Goal: Task Accomplishment & Management: Complete application form

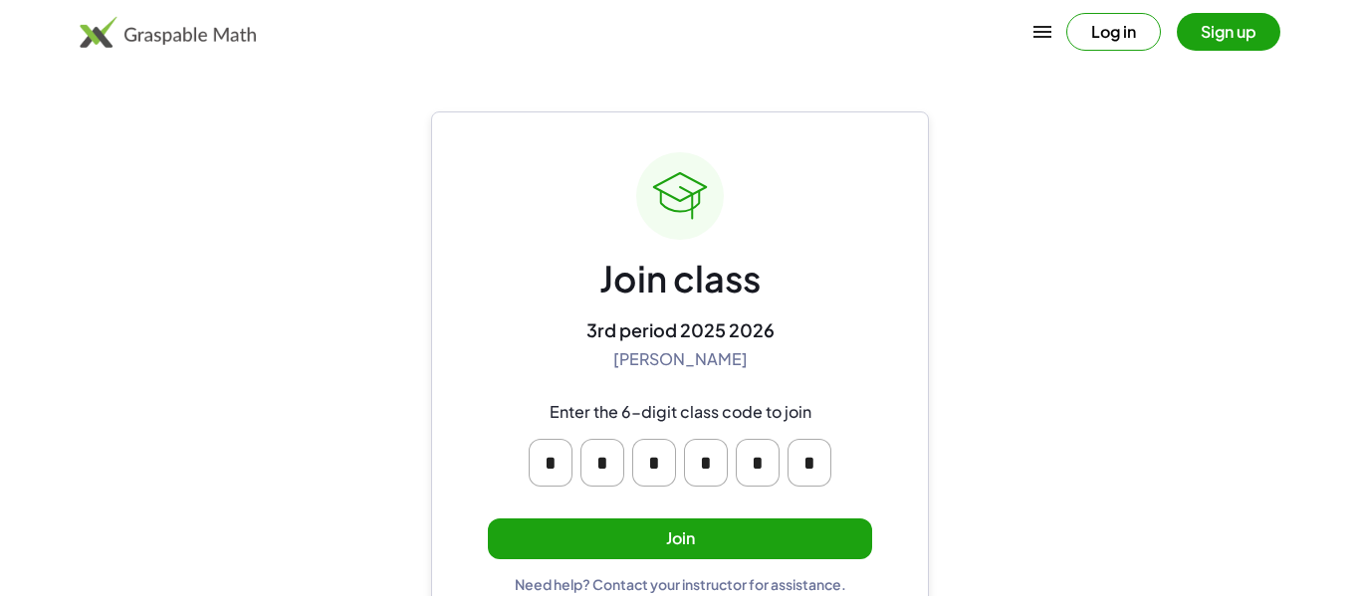
scroll to position [38, 0]
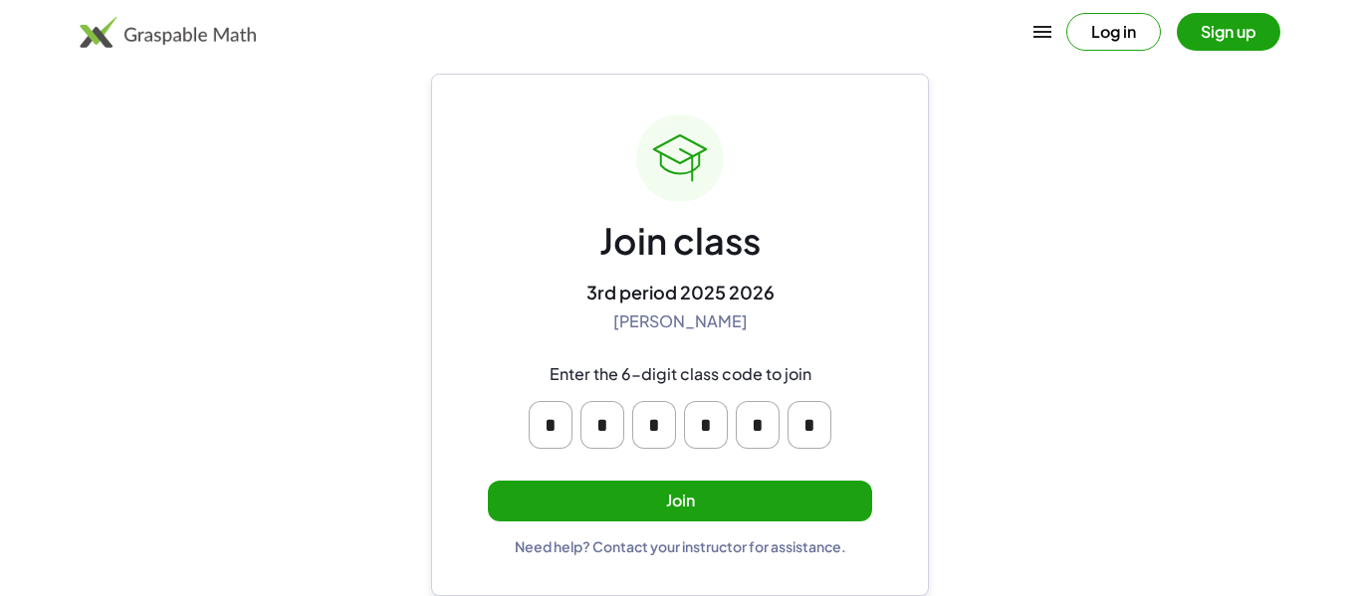
click at [649, 479] on div "Join class 3rd period 2025 2026 Amy Pearce Enter the 6-digit class code to join…" at bounding box center [680, 334] width 384 height 441
click at [659, 499] on button "Join" at bounding box center [680, 501] width 384 height 41
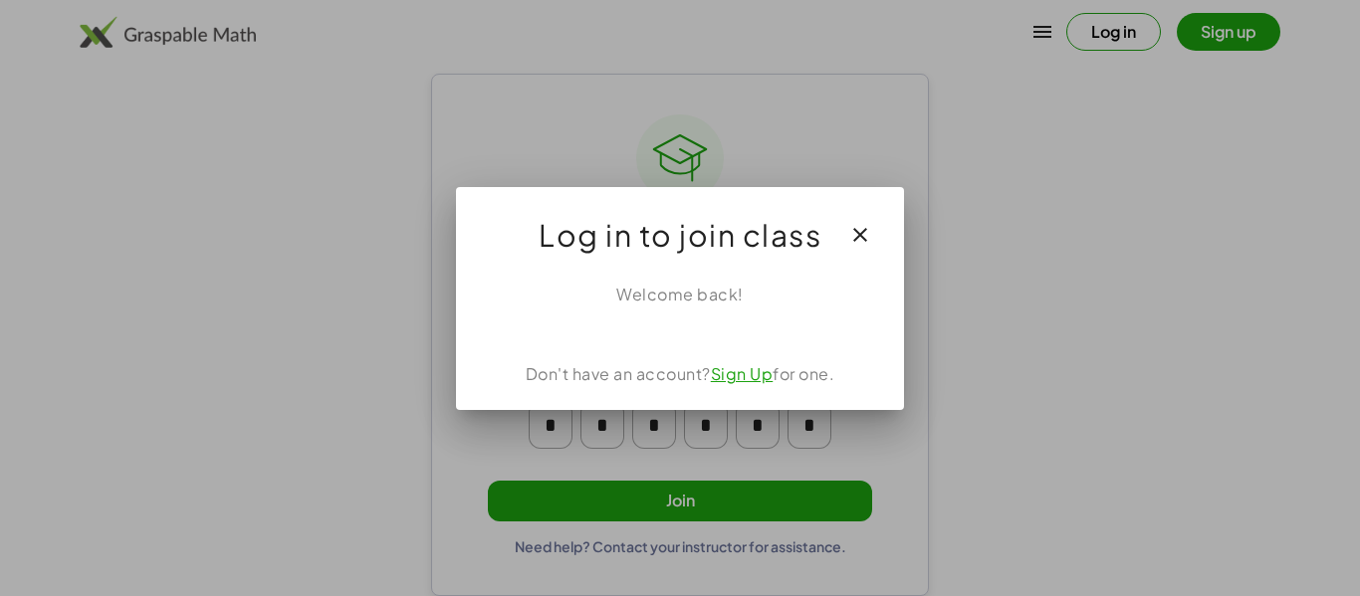
scroll to position [0, 0]
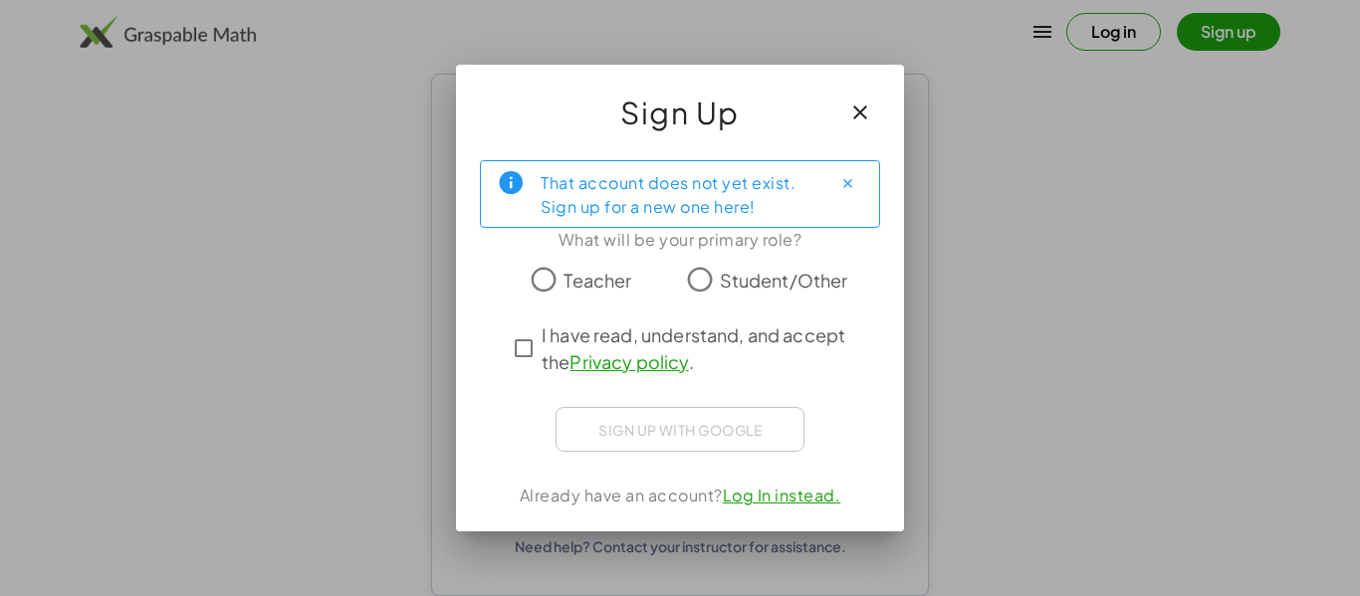
click at [843, 187] on icon "Close" at bounding box center [847, 183] width 15 height 15
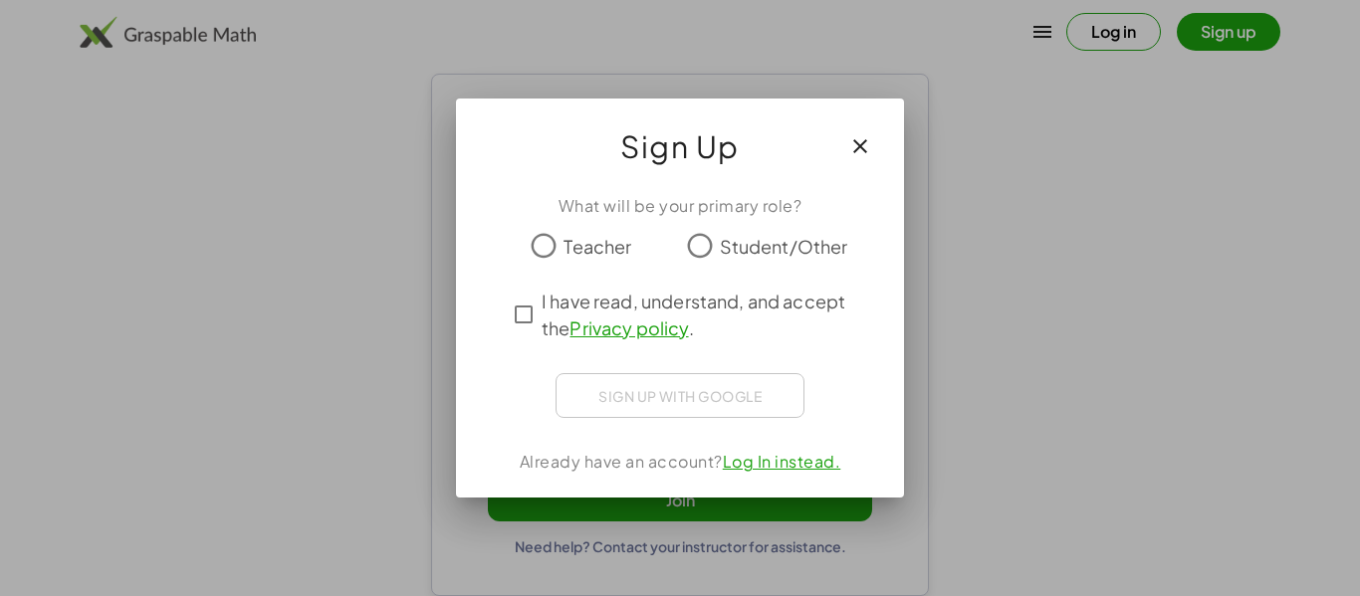
click at [853, 140] on icon "button" at bounding box center [860, 146] width 24 height 24
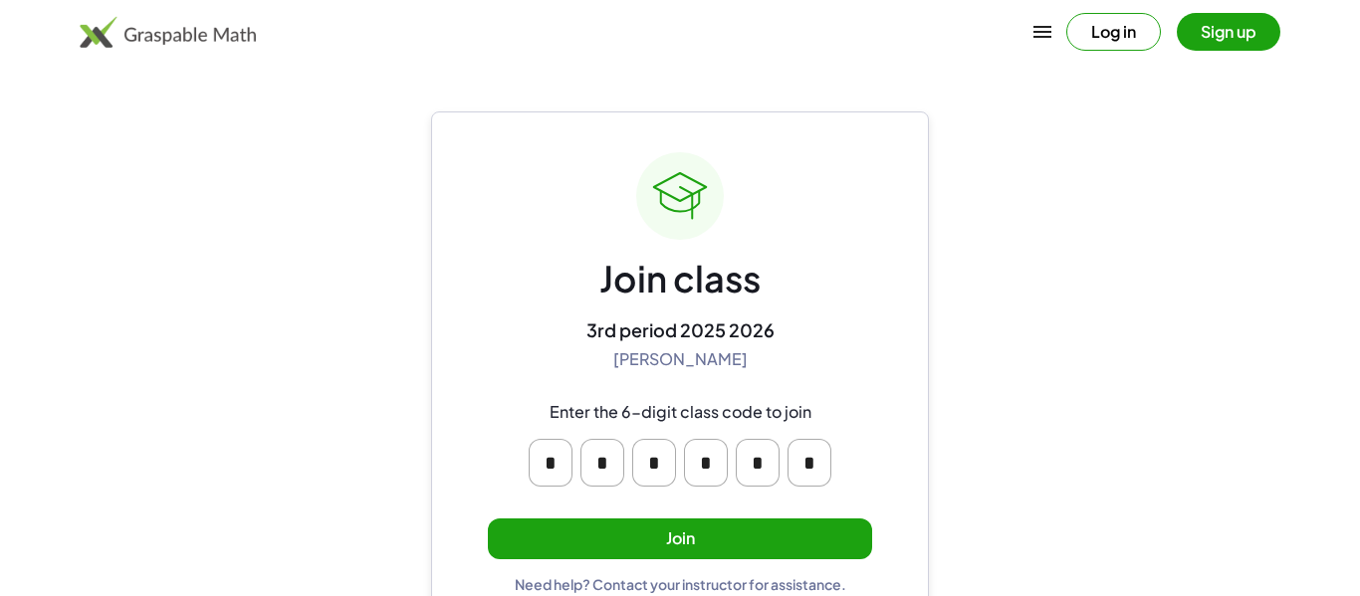
scroll to position [38, 0]
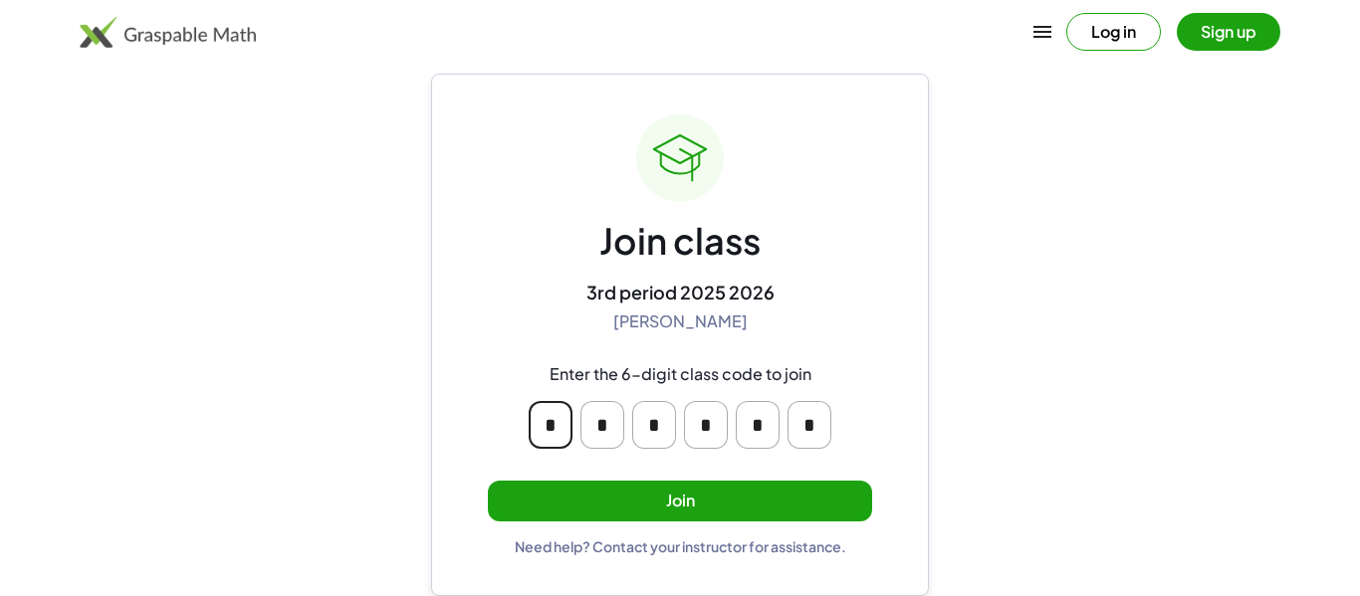
click at [566, 422] on input "*" at bounding box center [551, 425] width 44 height 48
type input "*"
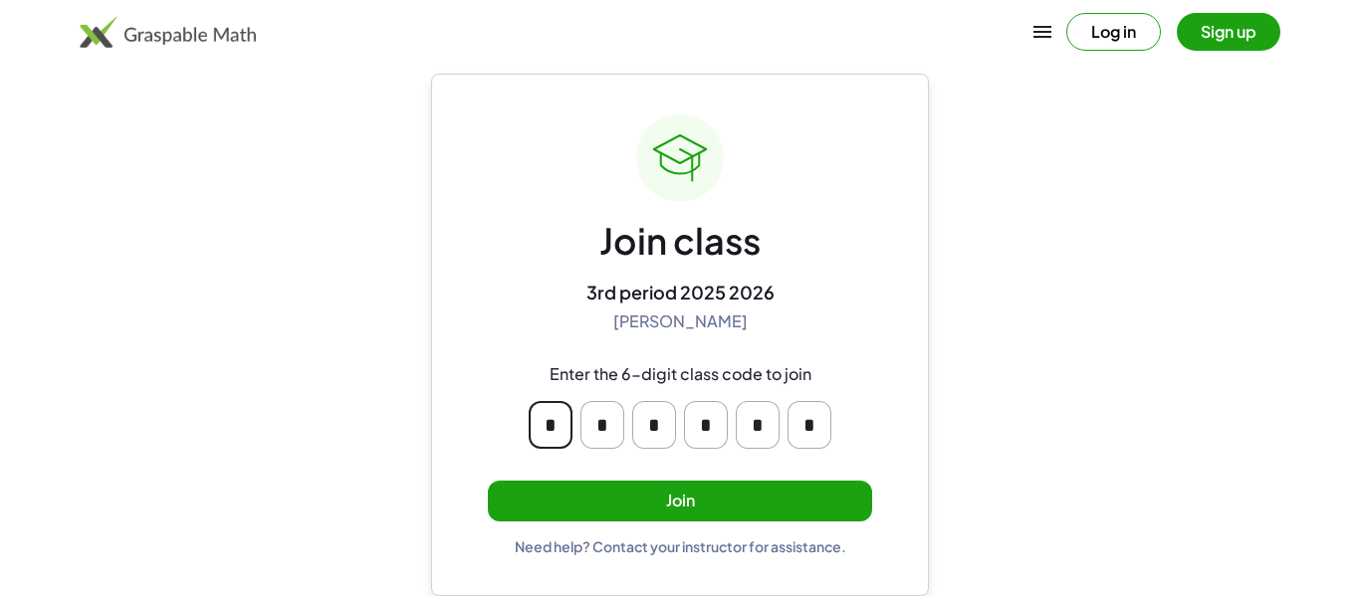
type input "*"
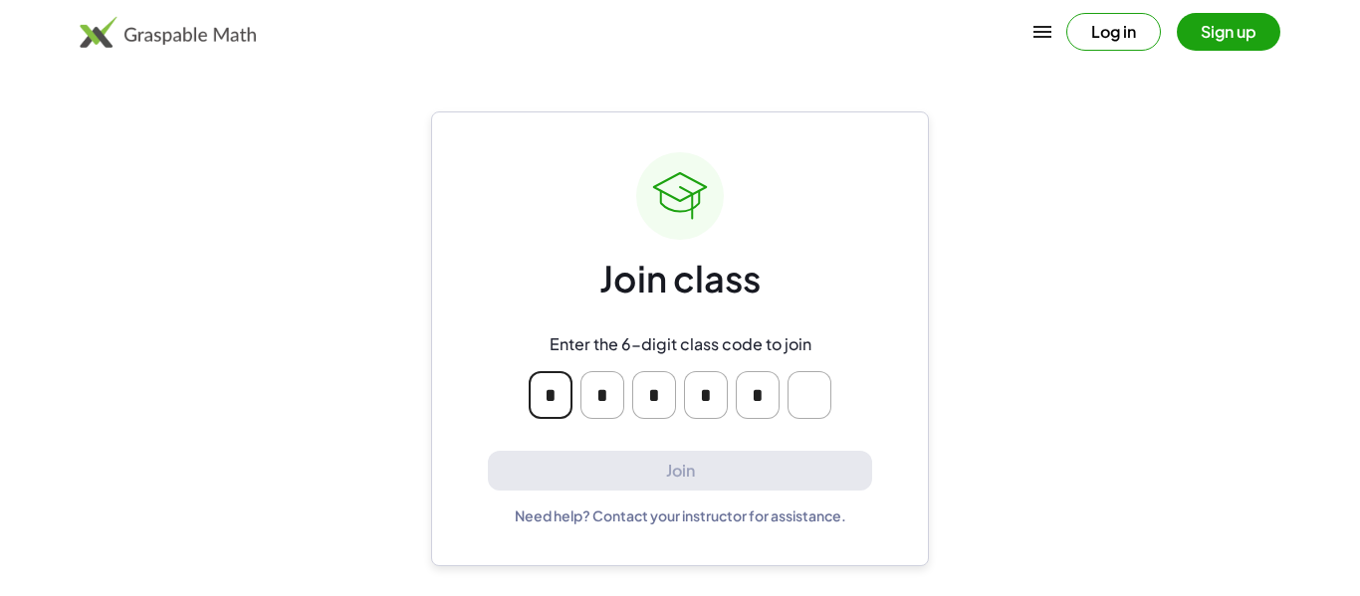
scroll to position [0, 0]
type input "*"
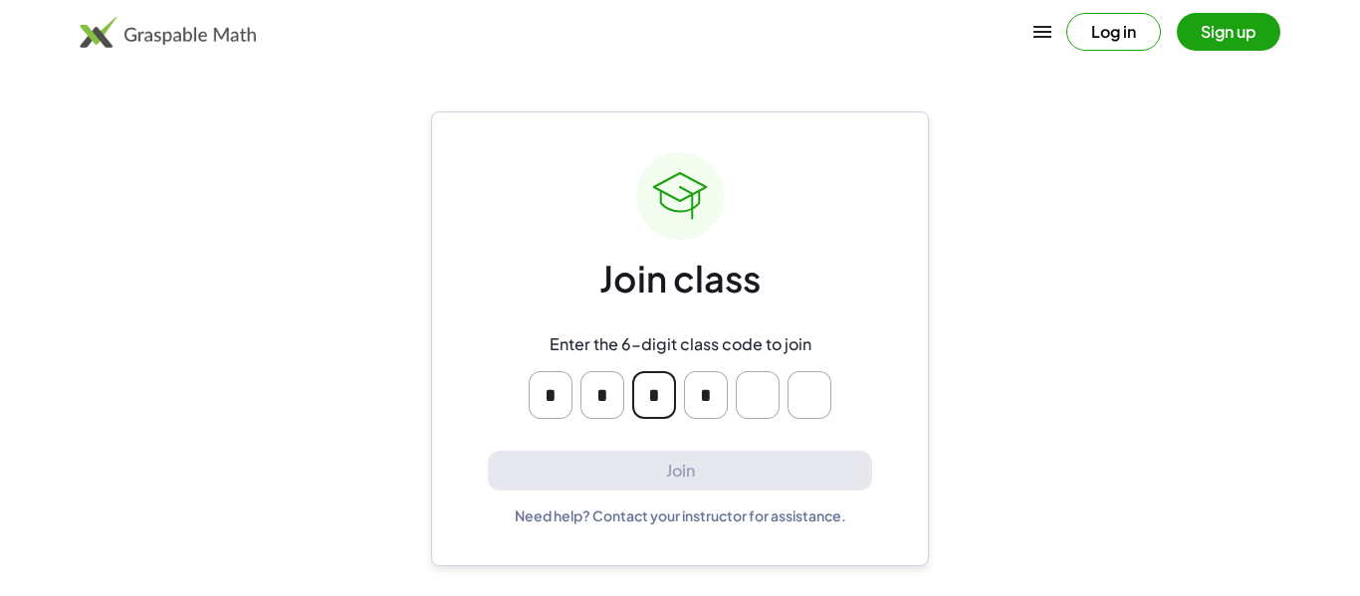
type input "*"
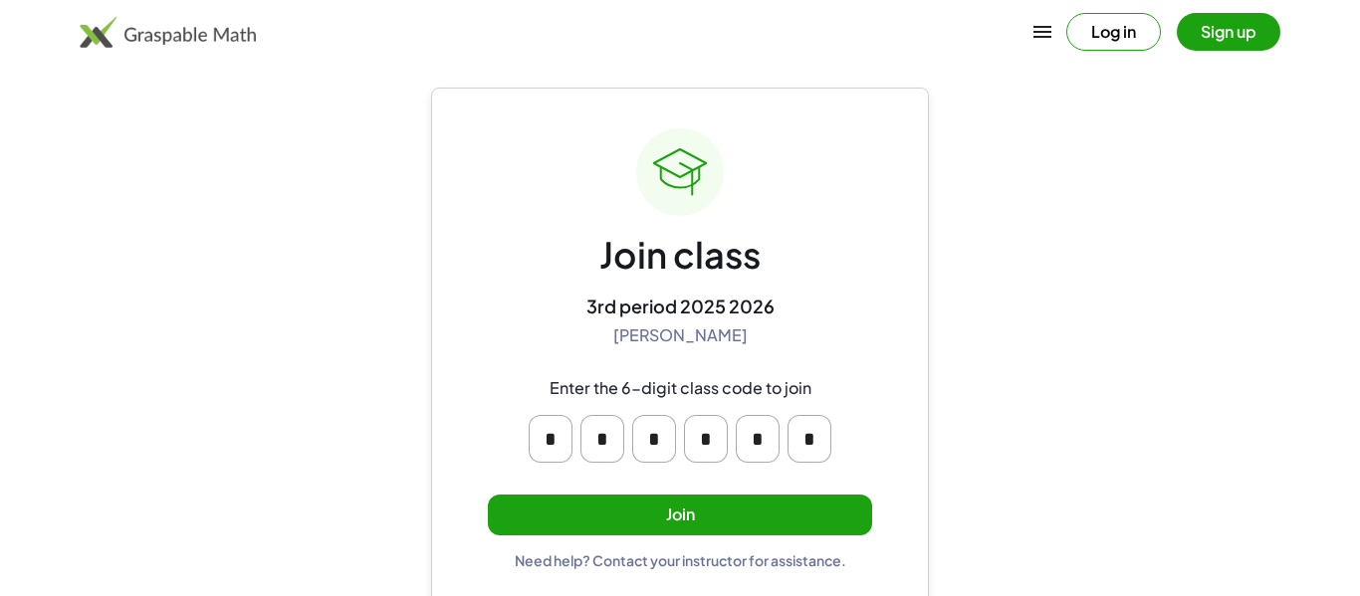
scroll to position [38, 0]
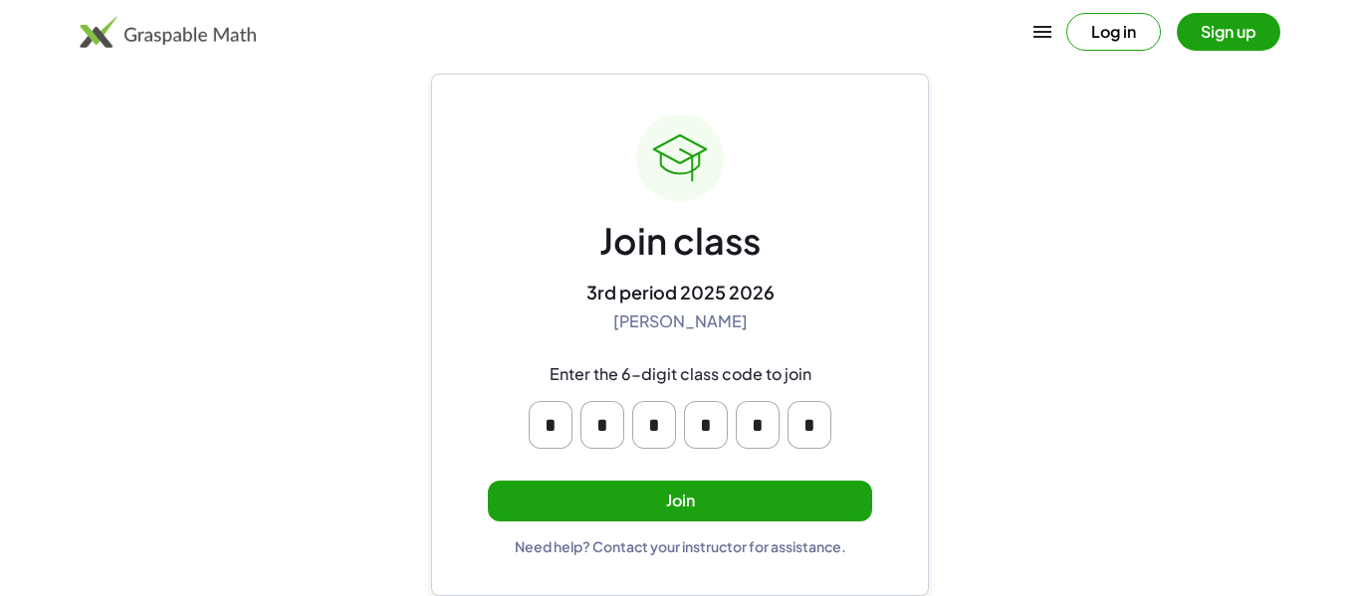
click at [699, 507] on button "Join" at bounding box center [680, 501] width 384 height 41
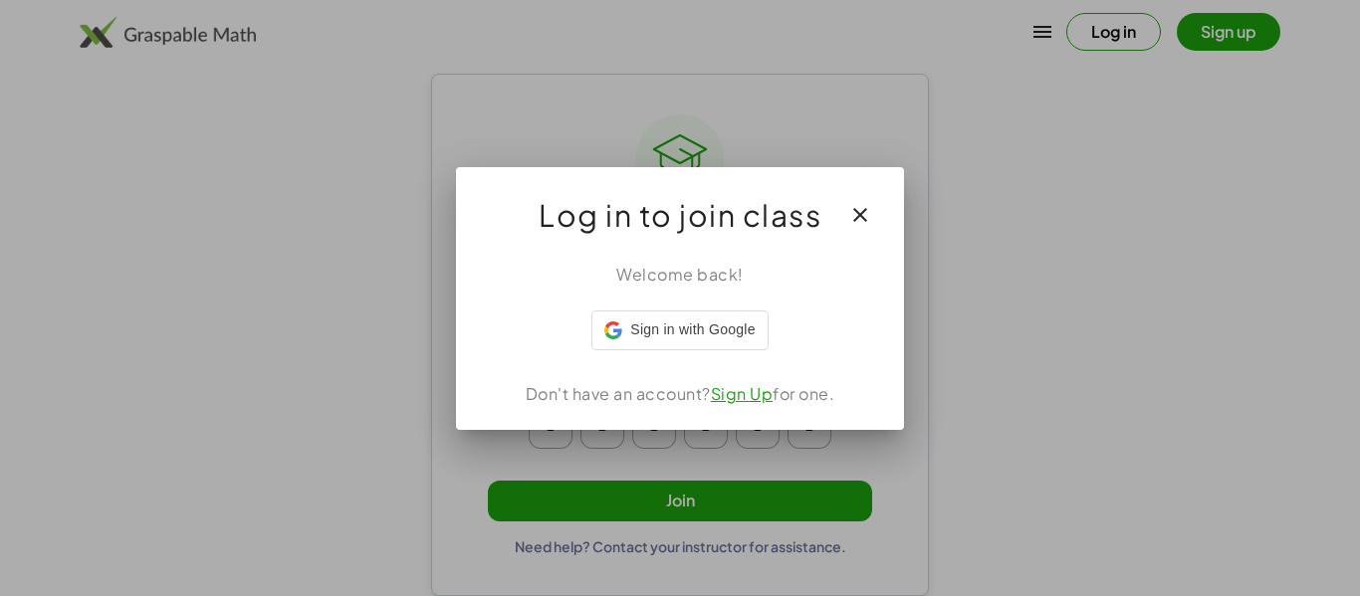
scroll to position [0, 0]
click at [854, 218] on icon "button" at bounding box center [860, 215] width 24 height 24
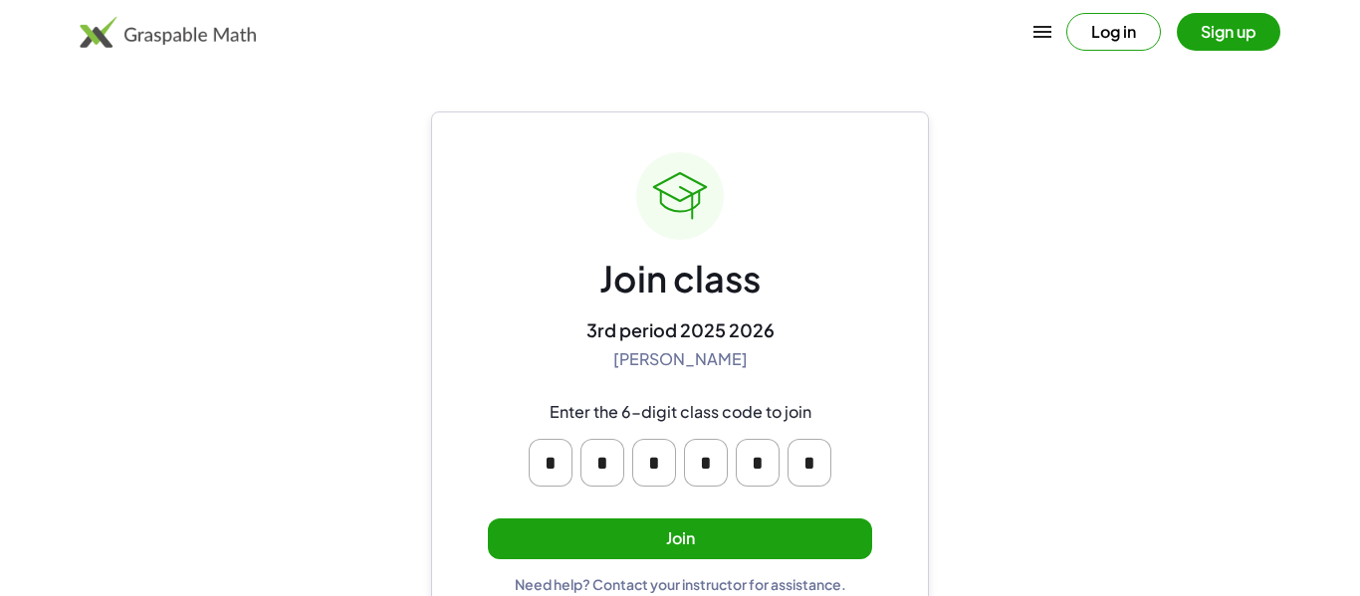
scroll to position [38, 0]
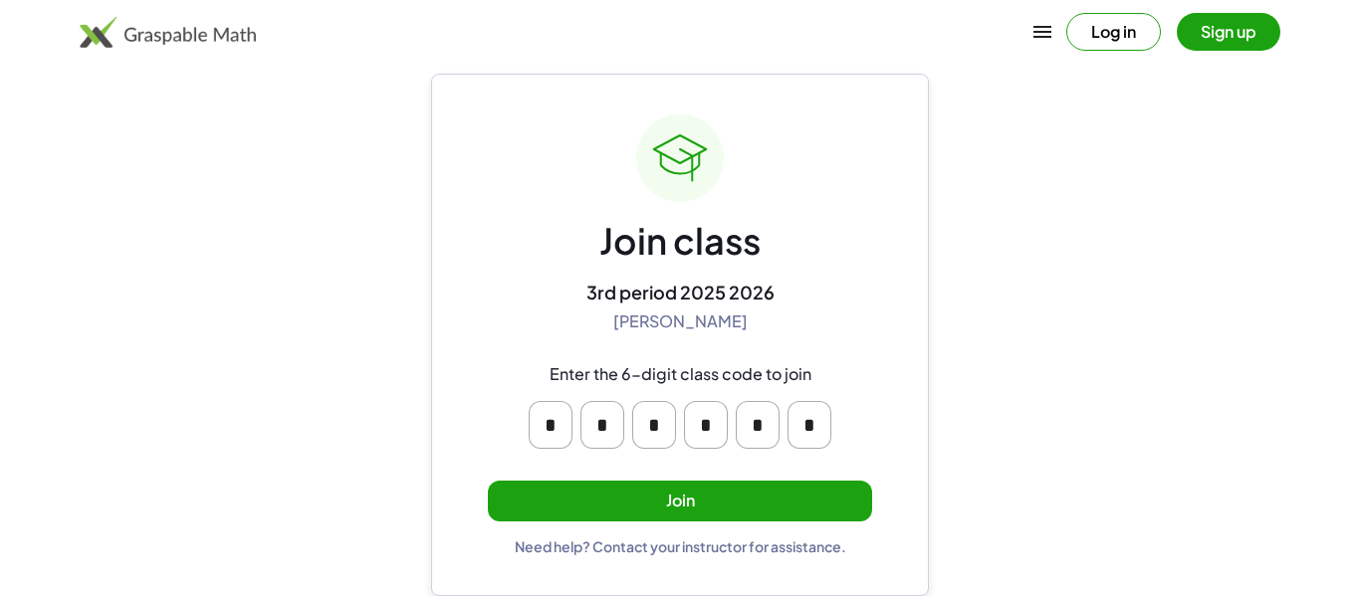
click at [715, 507] on button "Join" at bounding box center [680, 501] width 384 height 41
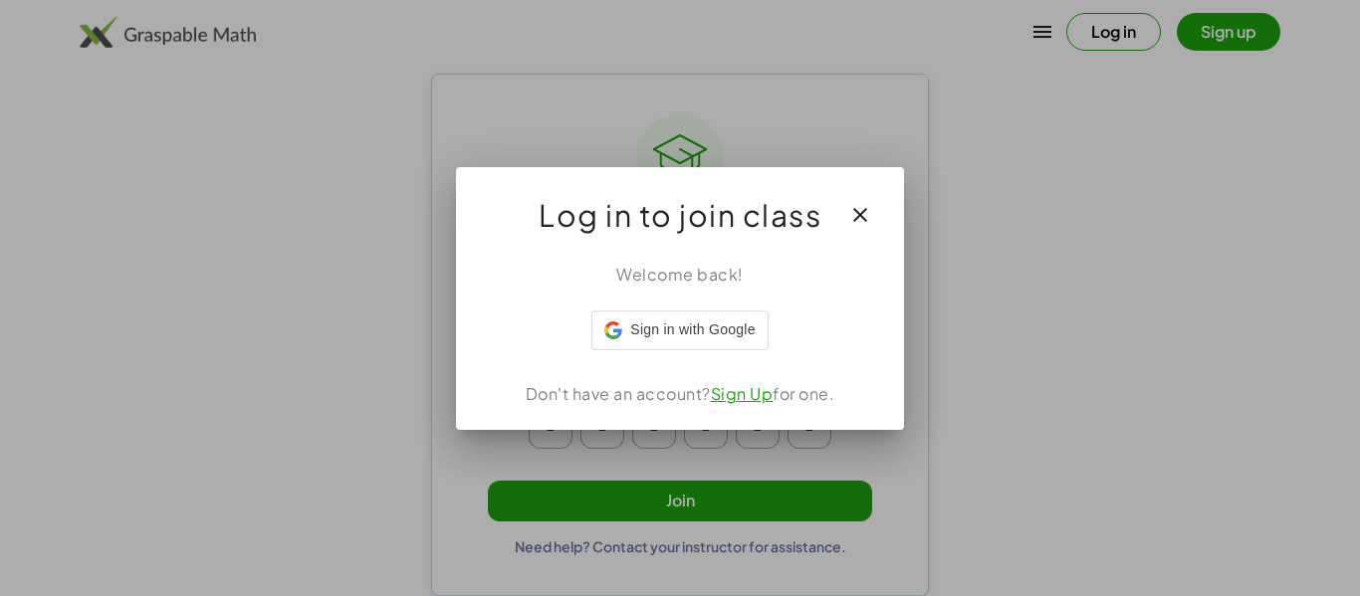
scroll to position [0, 0]
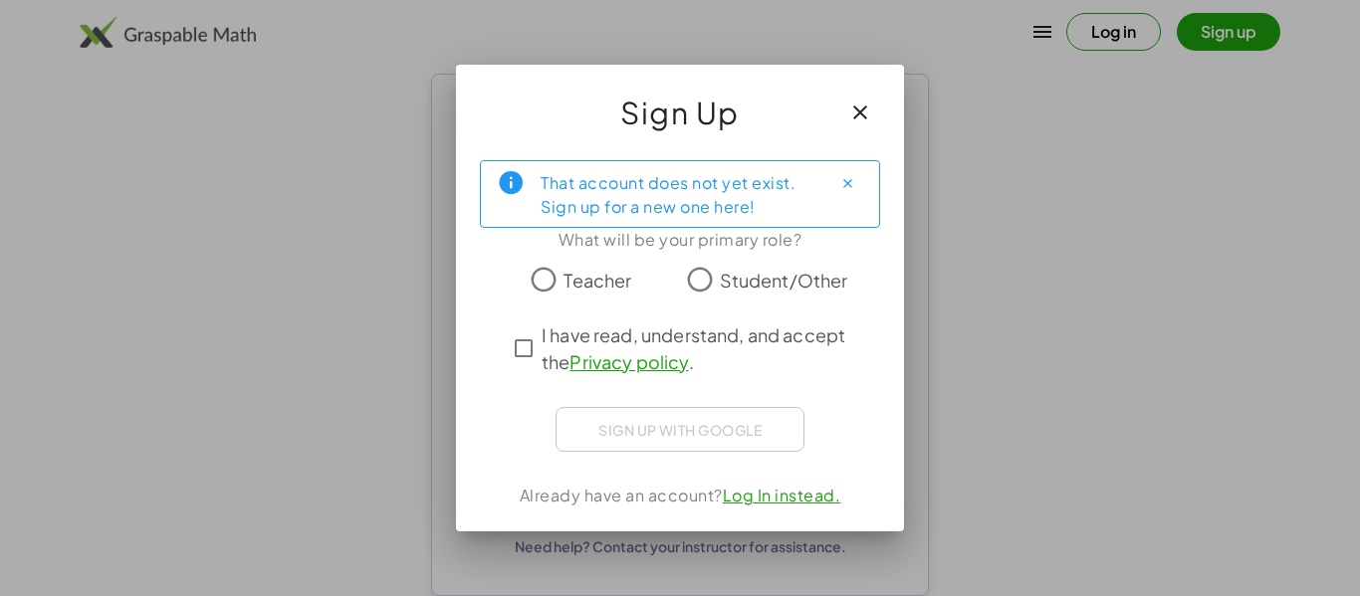
click at [739, 287] on span "Student/Other" at bounding box center [784, 280] width 128 height 27
